Goal: Information Seeking & Learning: Learn about a topic

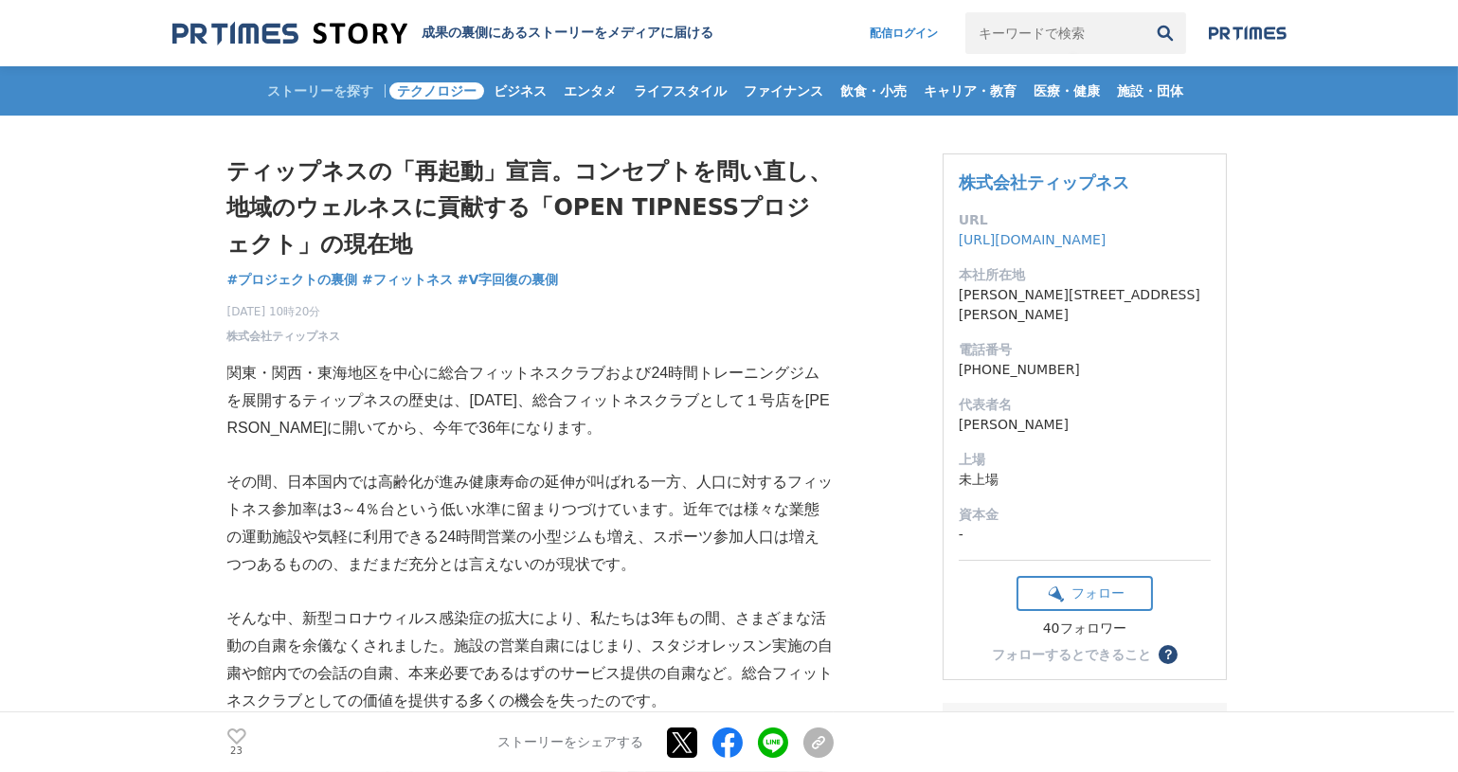
click at [447, 95] on span "テクノロジー" at bounding box center [436, 90] width 95 height 17
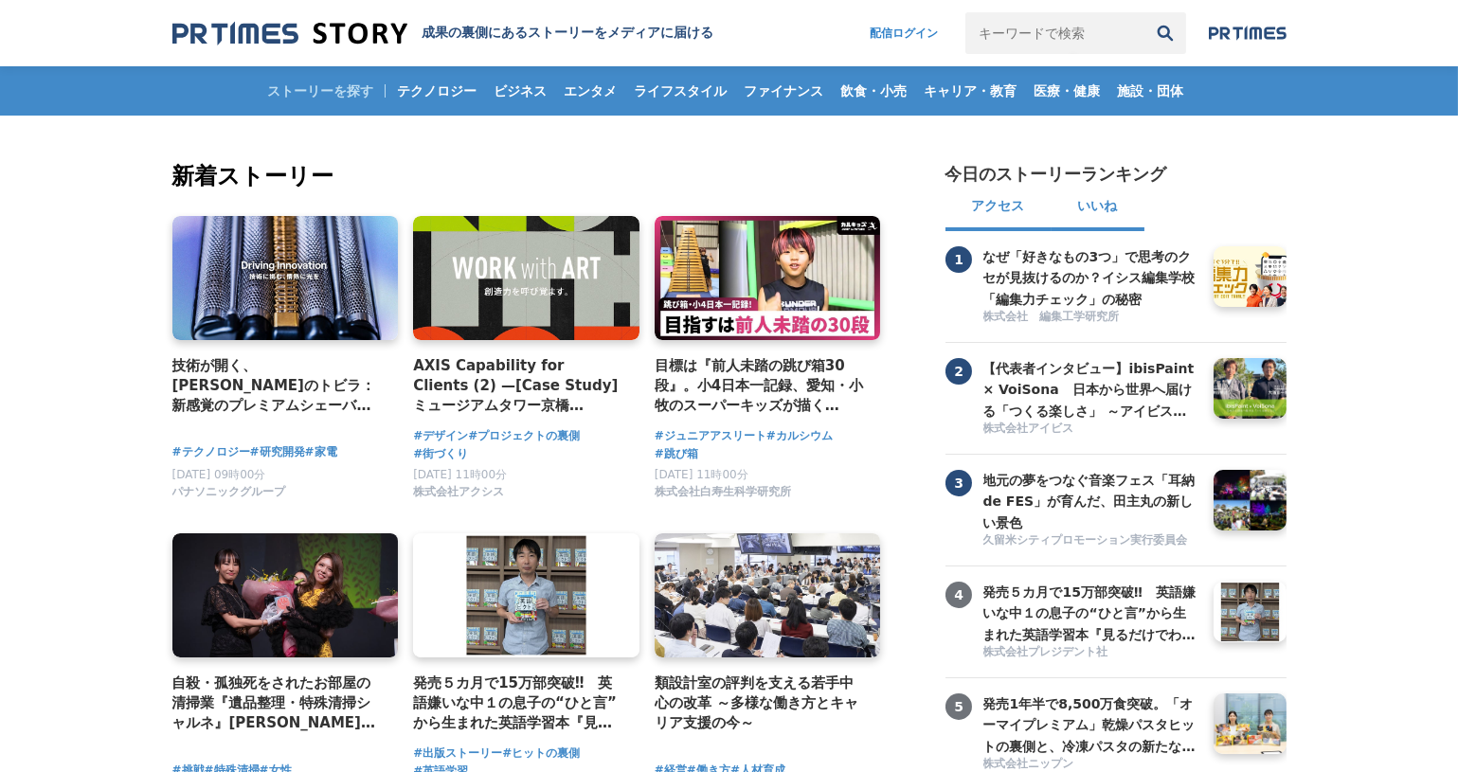
click at [1127, 217] on button "いいね" at bounding box center [1098, 208] width 93 height 45
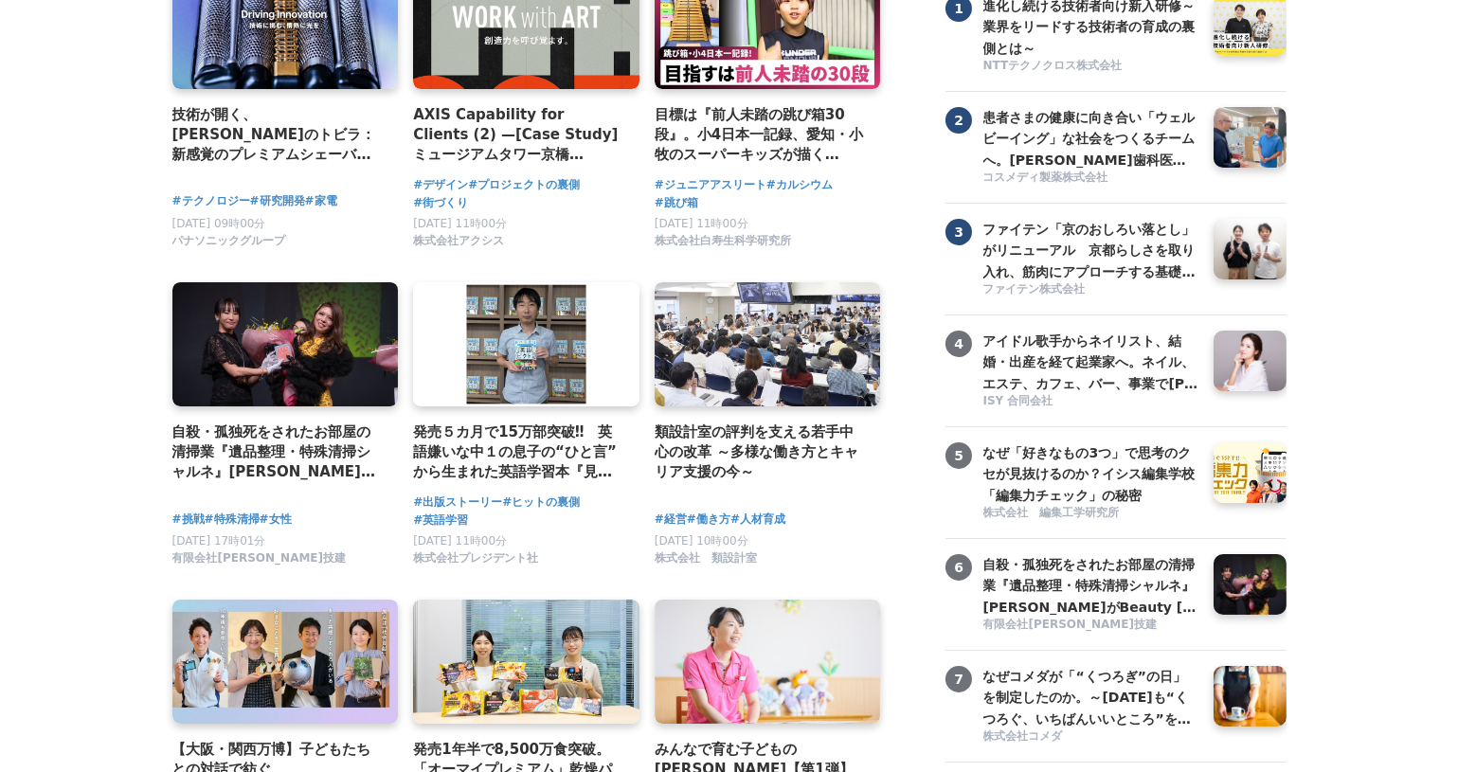
scroll to position [286, 0]
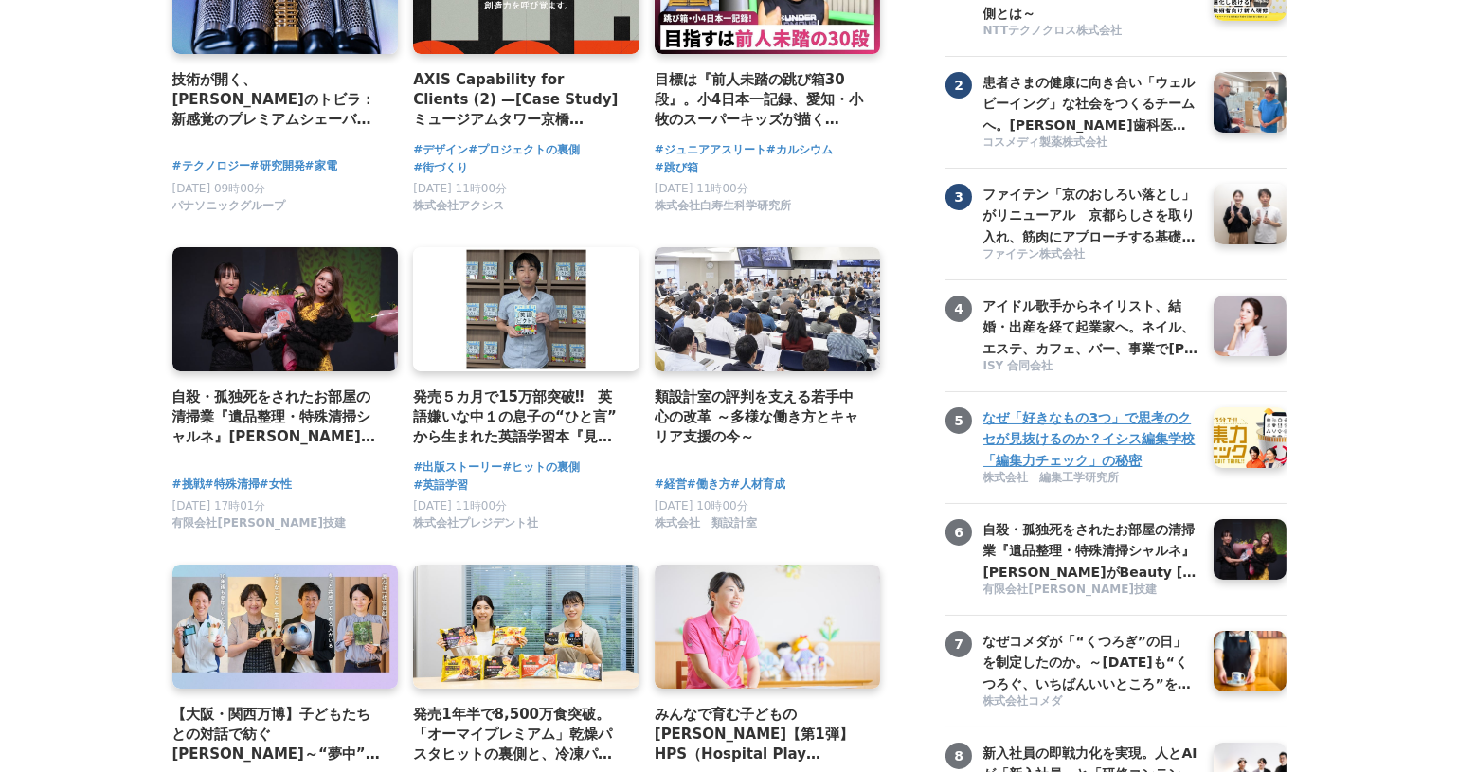
click at [1143, 463] on h3 "なぜ「好きなもの3つ」で思考のクセが見抜けるのか？イシス編集学校「編集力チェック」の秘密" at bounding box center [1091, 438] width 216 height 63
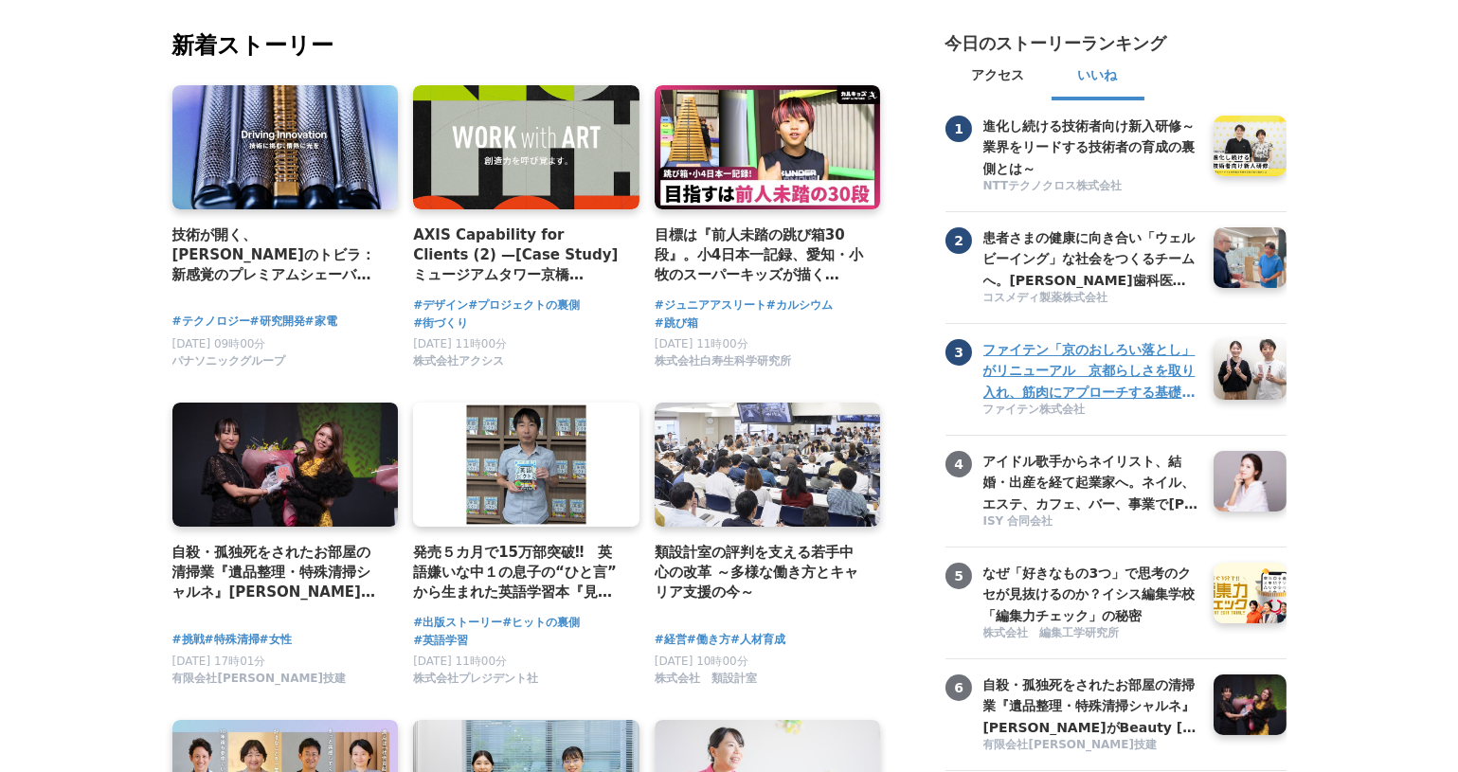
scroll to position [0, 0]
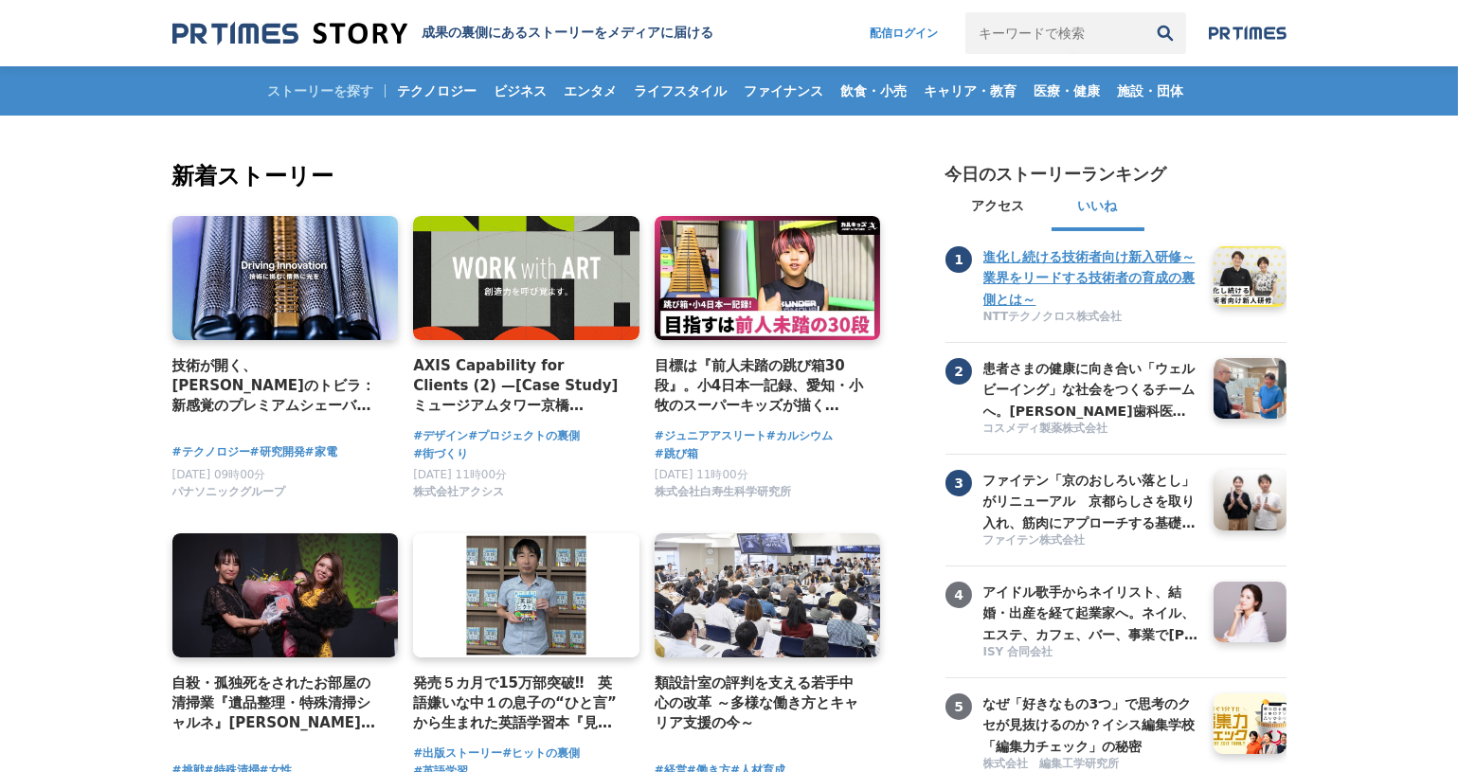
click at [1108, 271] on h3 "進化し続ける技術者向け新入研修～業界をリードする技術者の育成の裏側とは～" at bounding box center [1091, 277] width 216 height 63
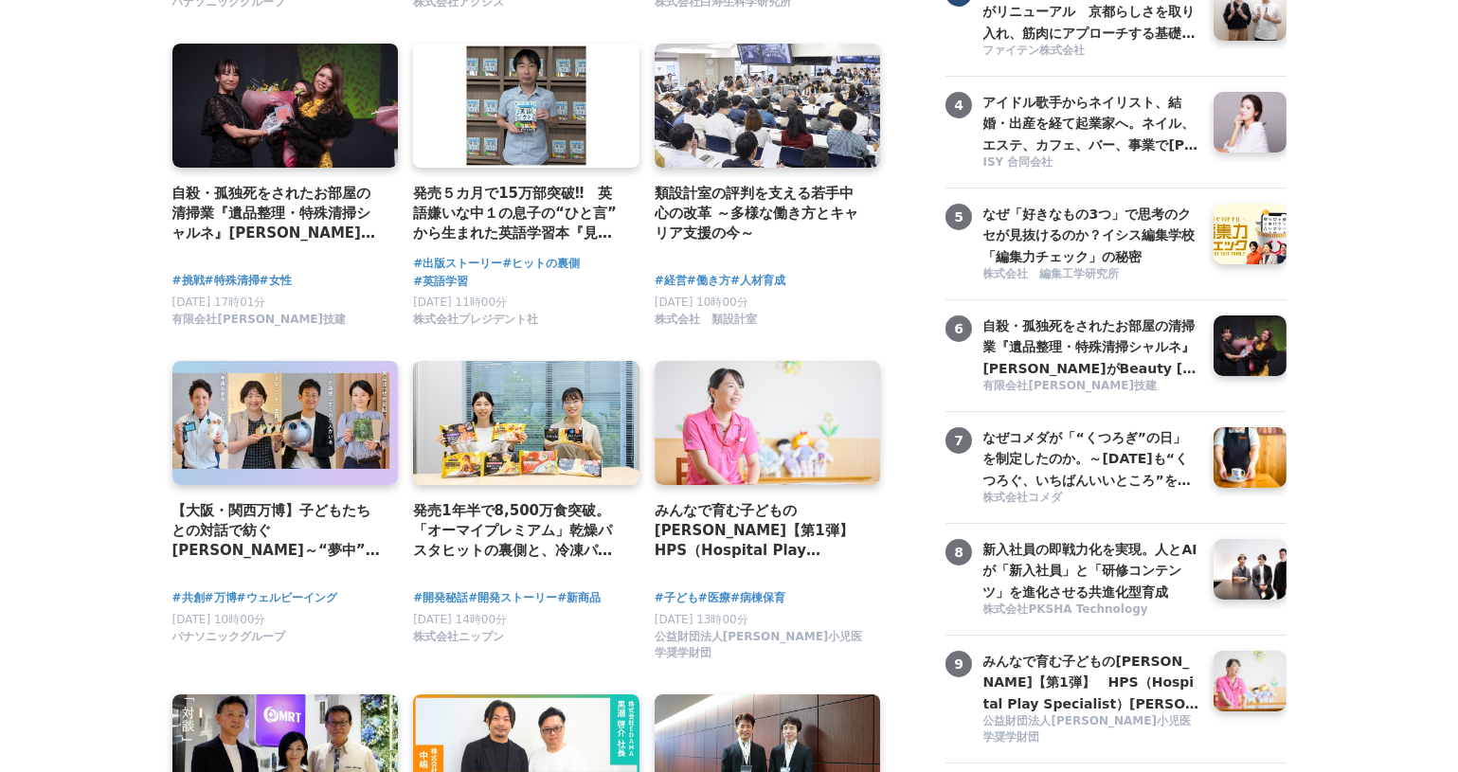
scroll to position [717, 0]
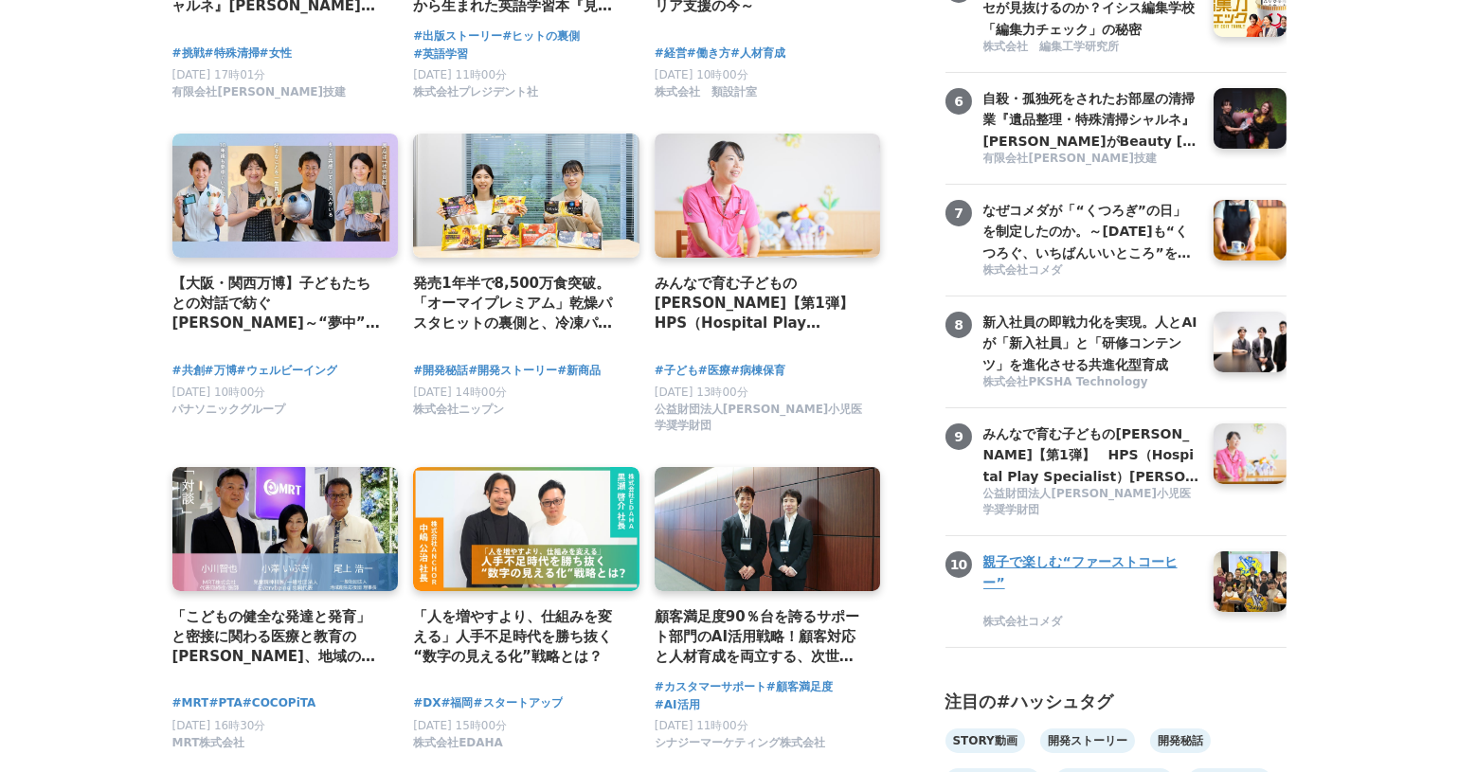
click at [1140, 594] on h3 "親子で楽しむ“ファーストコーヒー”" at bounding box center [1091, 572] width 216 height 43
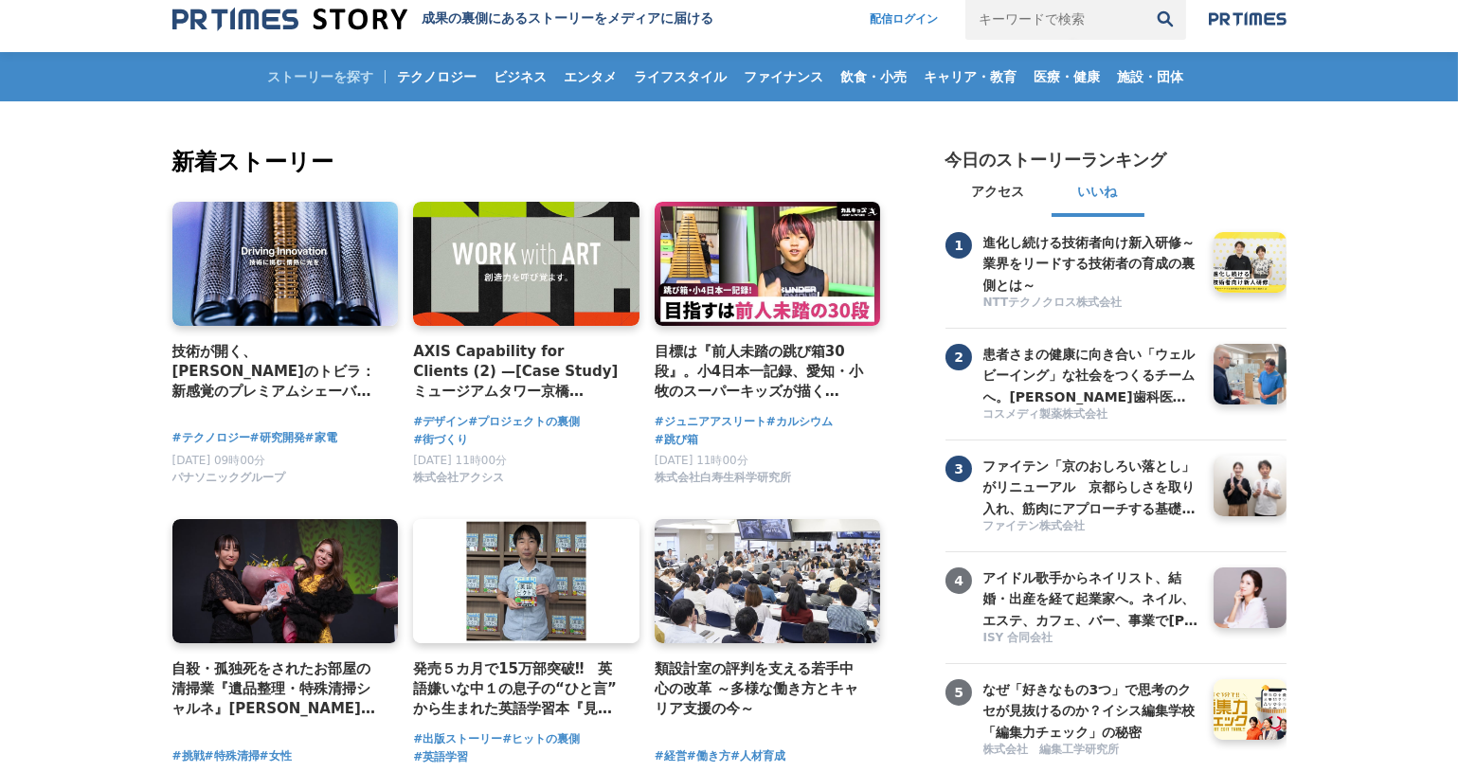
scroll to position [0, 0]
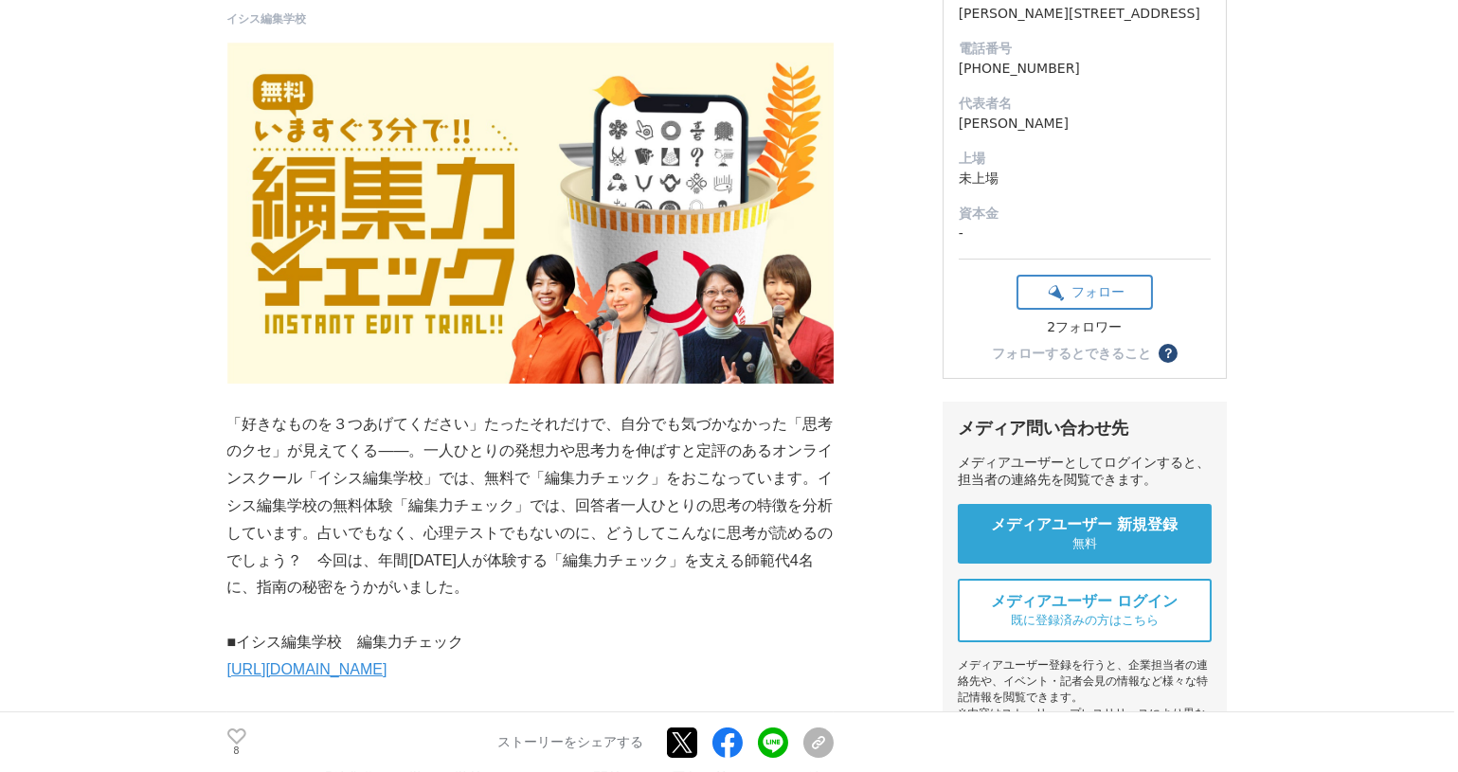
scroll to position [286, 0]
